Goal: Use online tool/utility: Utilize a website feature to perform a specific function

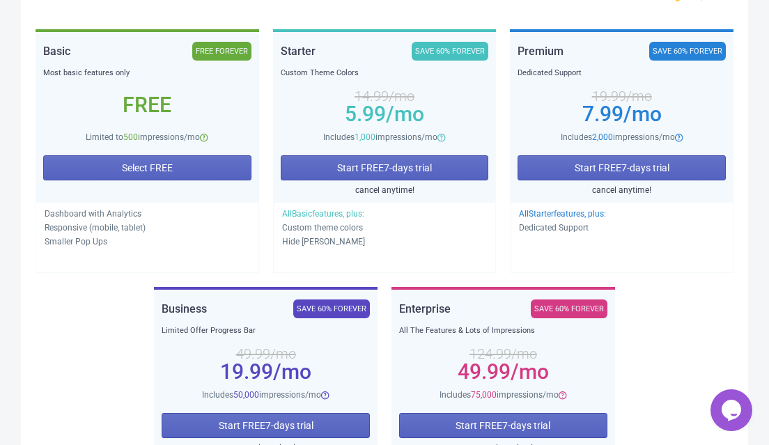
scroll to position [261, 0]
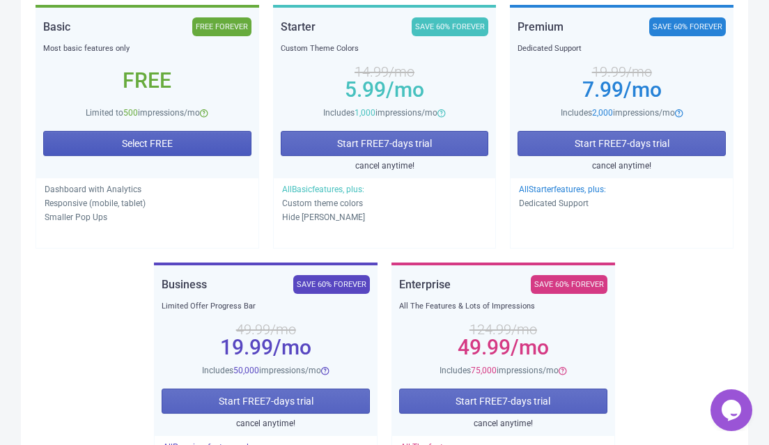
click at [150, 134] on button "Select FREE" at bounding box center [147, 143] width 208 height 25
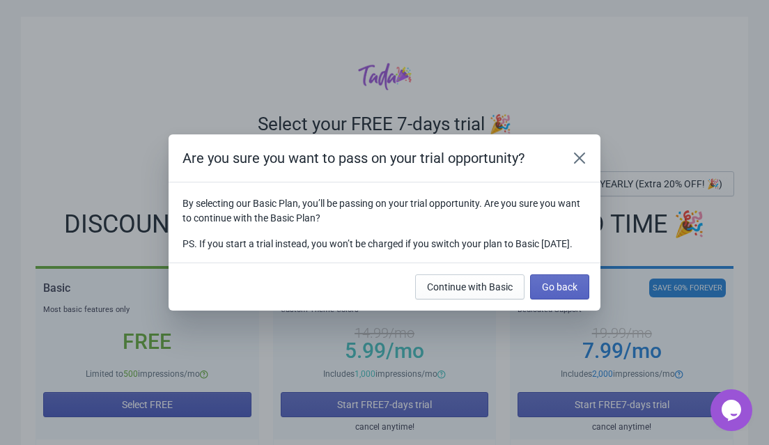
scroll to position [0, 0]
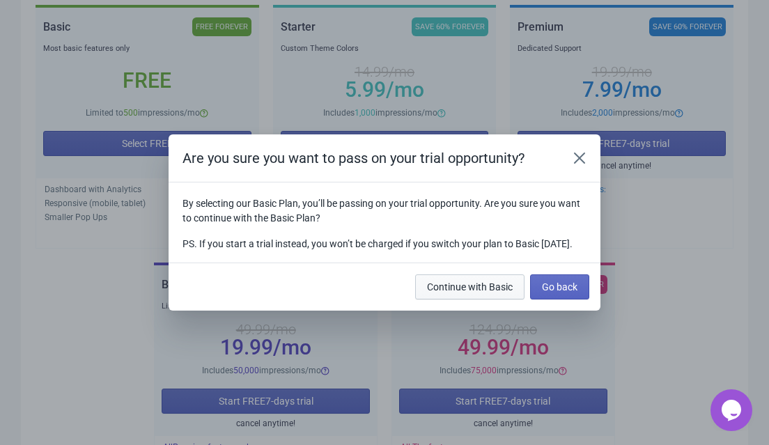
click at [499, 292] on span "Continue with Basic" at bounding box center [470, 286] width 86 height 11
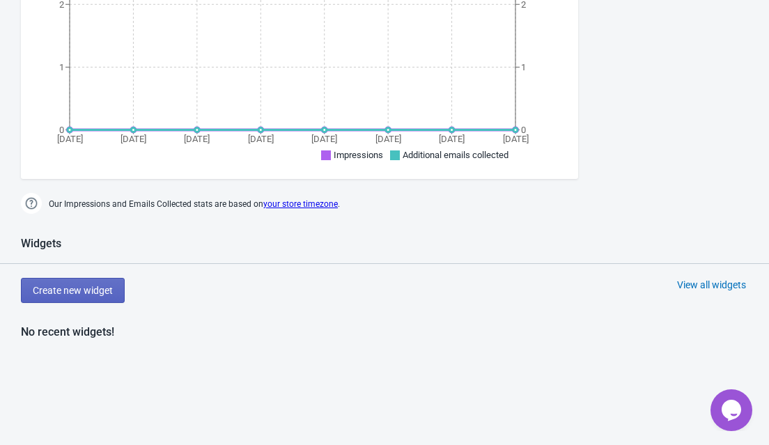
scroll to position [523, 0]
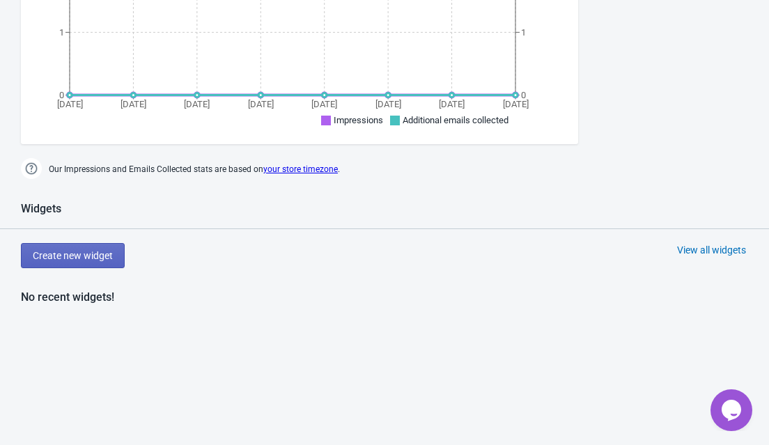
click at [94, 240] on div "Widgets Create new widget View all widgets No recent widgets! If two Widgets ar…" at bounding box center [384, 389] width 769 height 375
click at [91, 255] on span "Create new widget" at bounding box center [73, 255] width 80 height 11
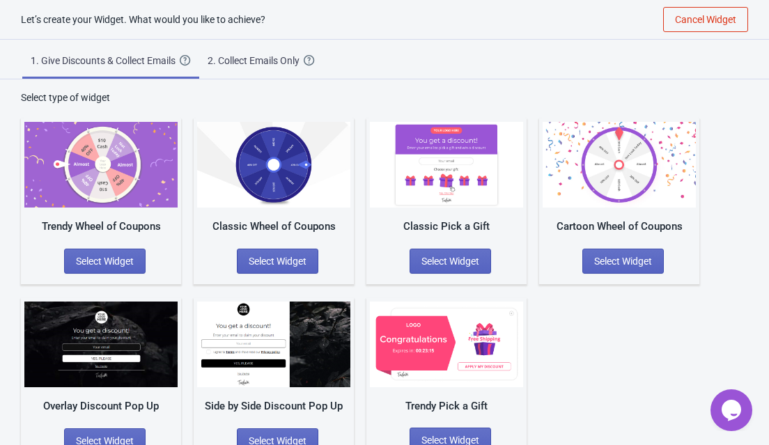
scroll to position [31, 0]
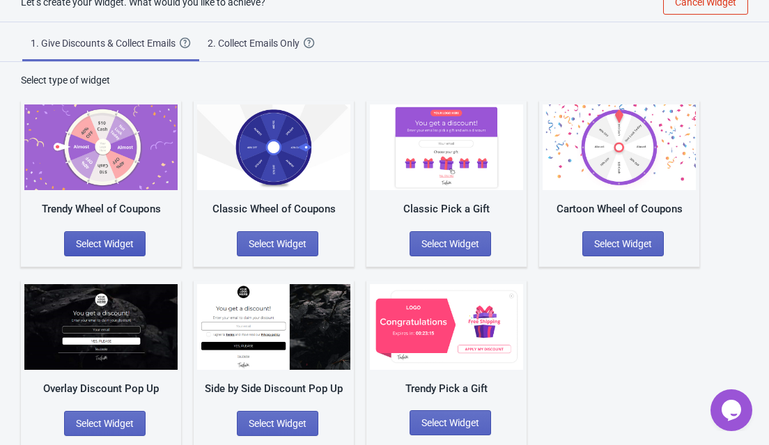
click at [101, 246] on span "Select Widget" at bounding box center [105, 243] width 58 height 11
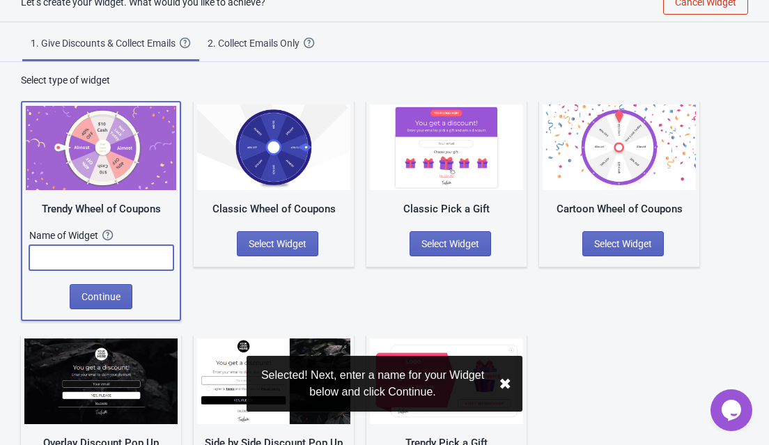
click at [88, 258] on input "text" at bounding box center [101, 257] width 144 height 25
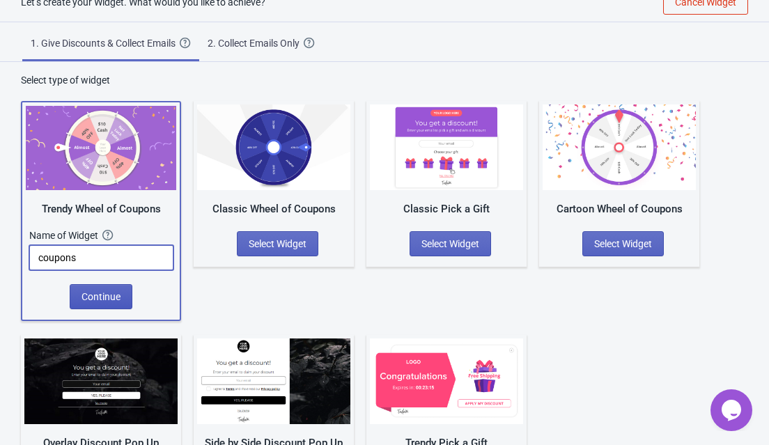
type input "coupons"
click at [112, 285] on button "Continue" at bounding box center [101, 296] width 63 height 25
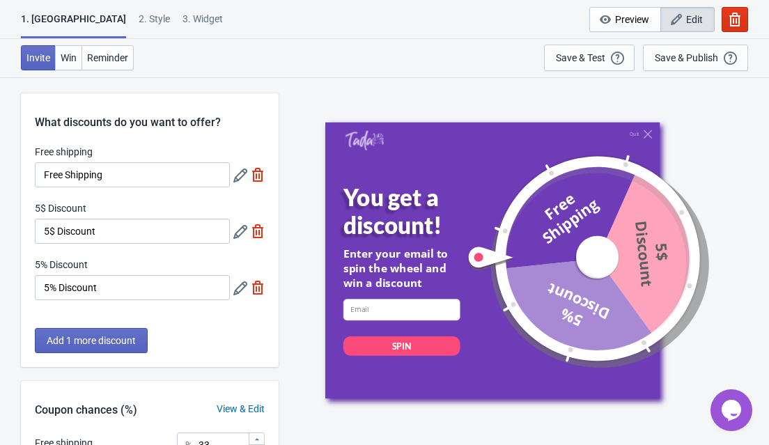
scroll to position [2, 0]
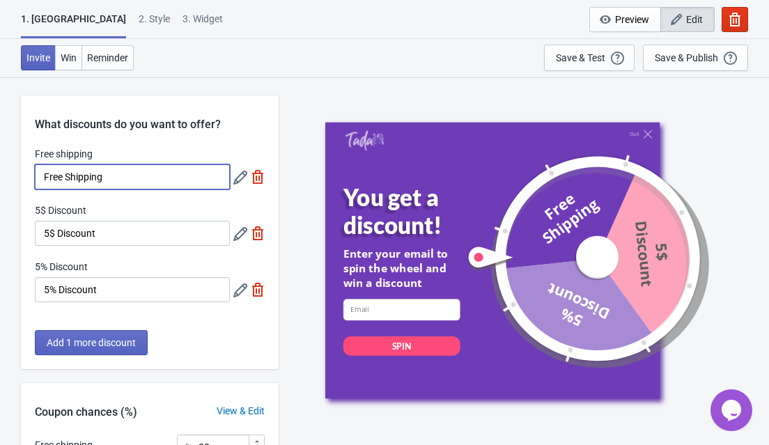
drag, startPoint x: 122, startPoint y: 178, endPoint x: 30, endPoint y: 185, distance: 92.2
click at [30, 185] on div "Free shipping Free Shipping 5$ Discount 5$ Discount 5% Discount 5% Discount" at bounding box center [150, 231] width 258 height 169
type input "F"
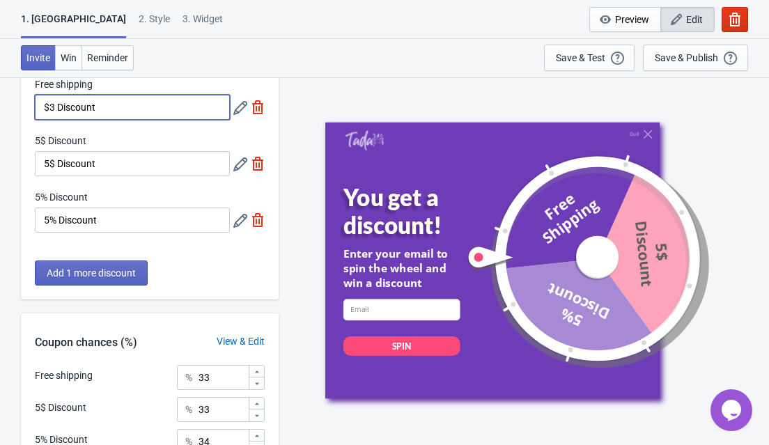
scroll to position [31, 0]
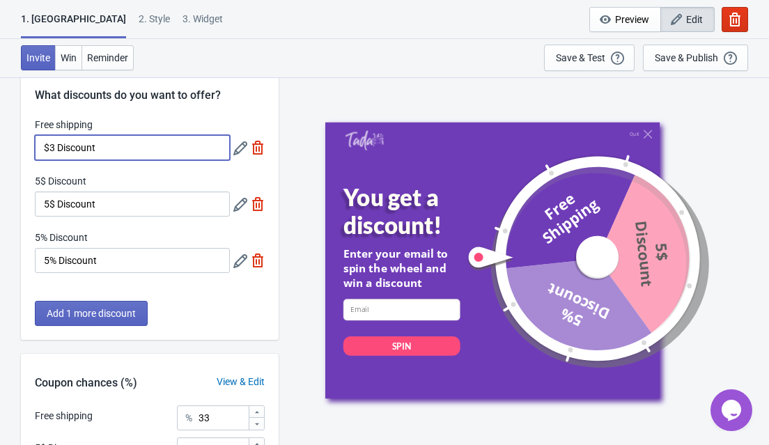
type input "$3 Discount"
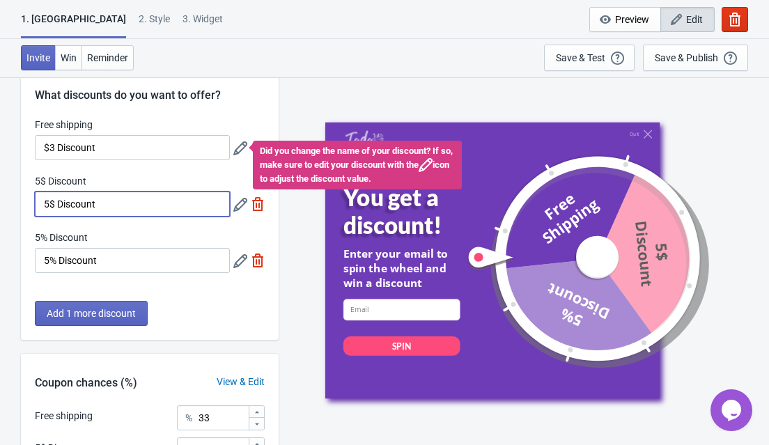
click at [55, 205] on input "5$ Discount" at bounding box center [132, 204] width 195 height 25
type input "$5 Discount"
click at [45, 152] on input "$3 Discount" at bounding box center [132, 147] width 195 height 25
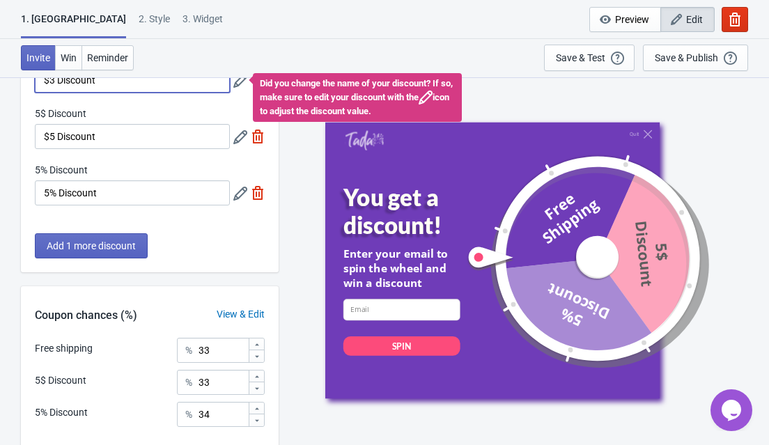
scroll to position [106, 0]
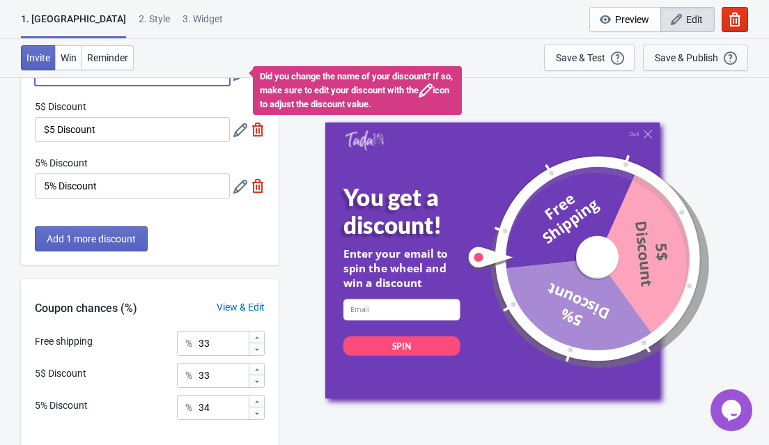
click at [686, 65] on div "Save & Publish This option will save your Widget so that it will be visible to …" at bounding box center [696, 57] width 82 height 15
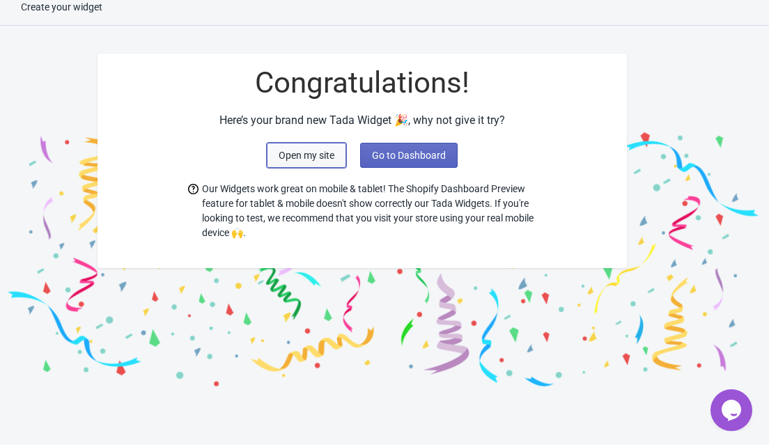
click at [303, 167] on button "Open my site" at bounding box center [306, 155] width 79 height 25
